Goal: Register for event/course

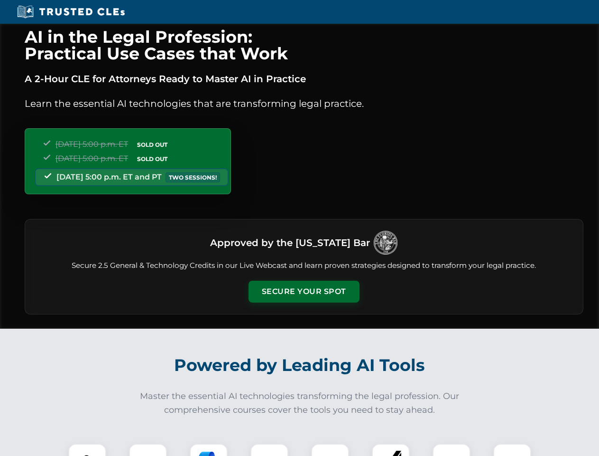
click at [304, 291] on button "Secure Your Spot" at bounding box center [304, 291] width 111 height 22
click at [87, 449] on img at bounding box center [88, 462] width 28 height 28
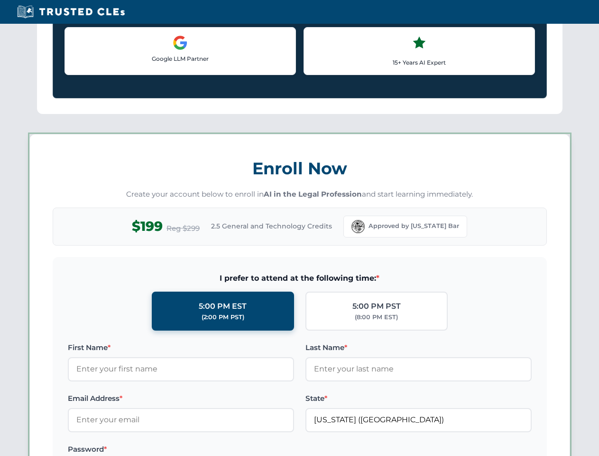
click at [209, 449] on label "Password *" at bounding box center [181, 448] width 226 height 11
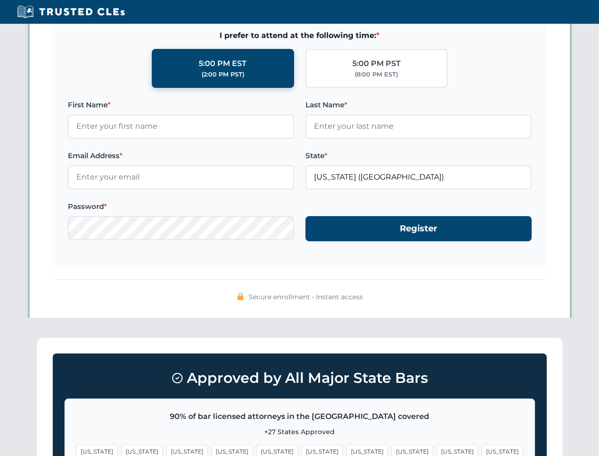
click at [437, 449] on span "[US_STATE]" at bounding box center [457, 451] width 41 height 14
